Goal: Find specific page/section: Find specific page/section

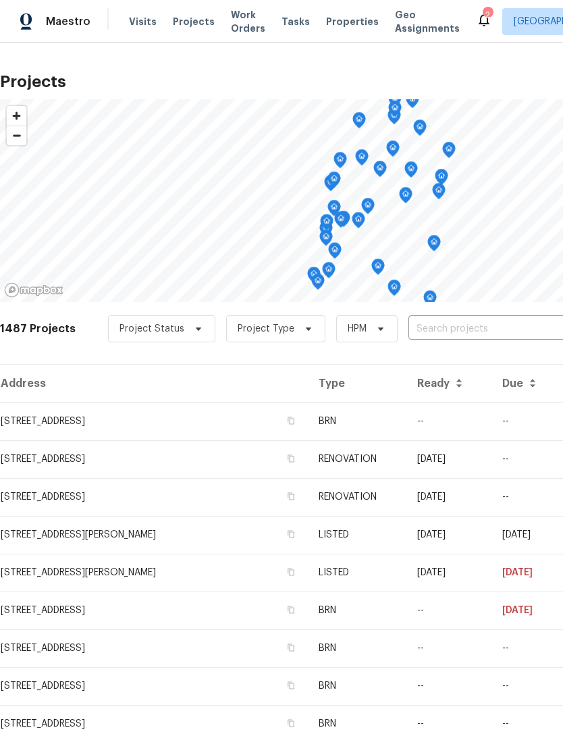
click at [334, 26] on span "Properties" at bounding box center [352, 22] width 53 height 14
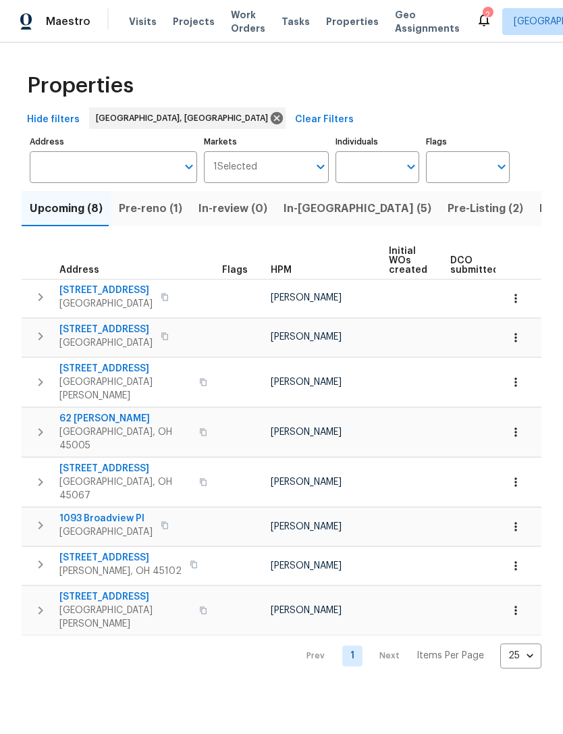
click at [167, 213] on span "Pre-reno (1)" at bounding box center [151, 208] width 64 height 19
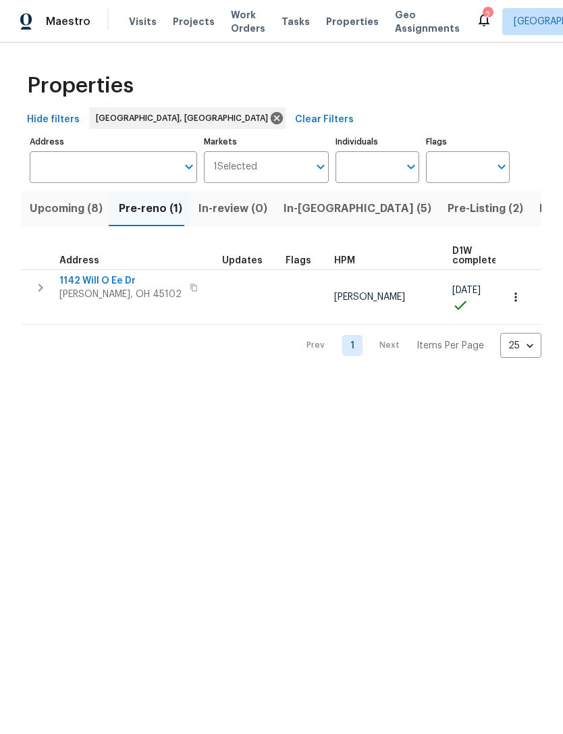
click at [310, 208] on span "In-[GEOGRAPHIC_DATA] (5)" at bounding box center [358, 208] width 148 height 19
